Goal: Information Seeking & Learning: Learn about a topic

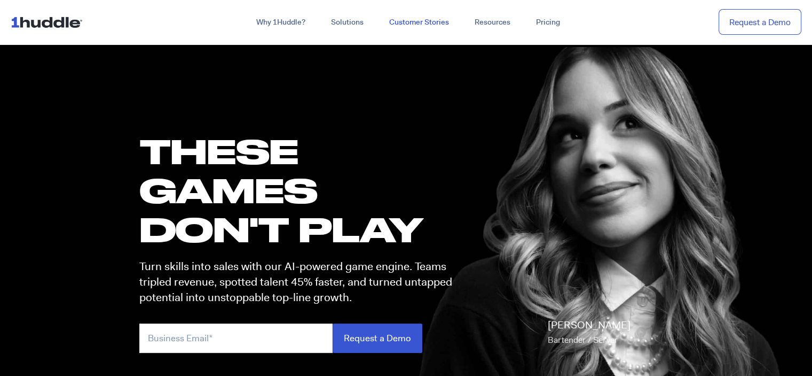
click at [402, 22] on link "Customer Stories" at bounding box center [419, 22] width 85 height 19
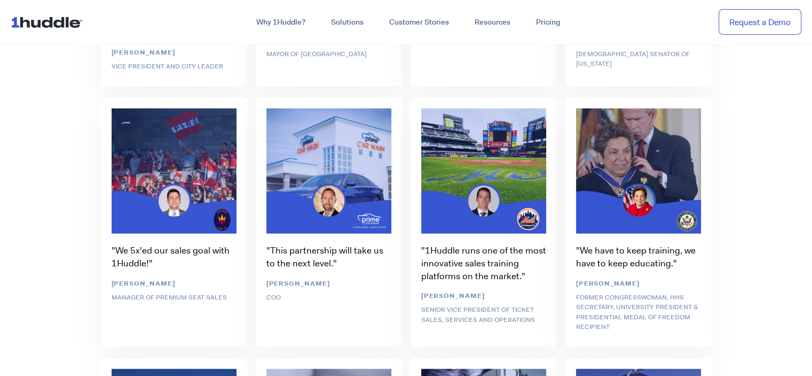
scroll to position [2678, 0]
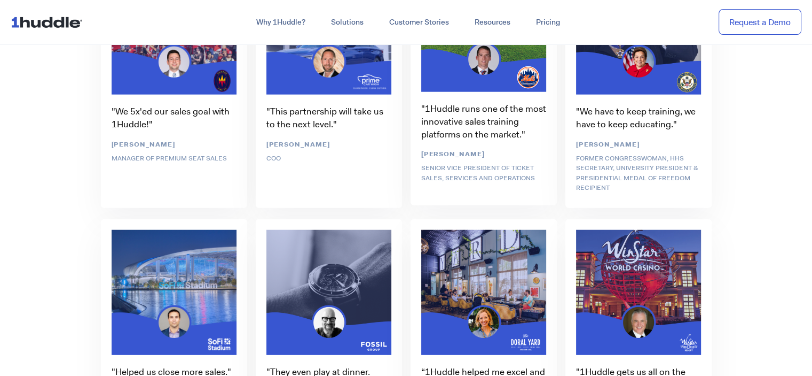
click at [201, 150] on div ""We 5x'ed our sales goal with 1Huddle!" [PERSON_NAME] Manager of Premium Seat S…" at bounding box center [174, 85] width 155 height 260
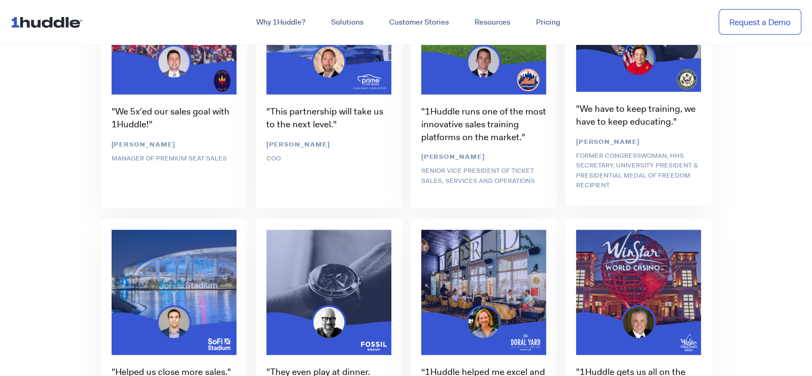
drag, startPoint x: 558, startPoint y: 49, endPoint x: 577, endPoint y: 51, distance: 18.8
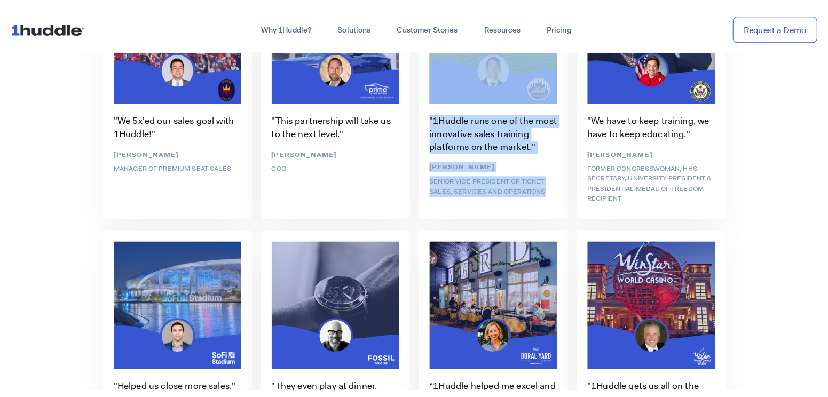
scroll to position [2713, 0]
